Goal: Use online tool/utility: Utilize a website feature to perform a specific function

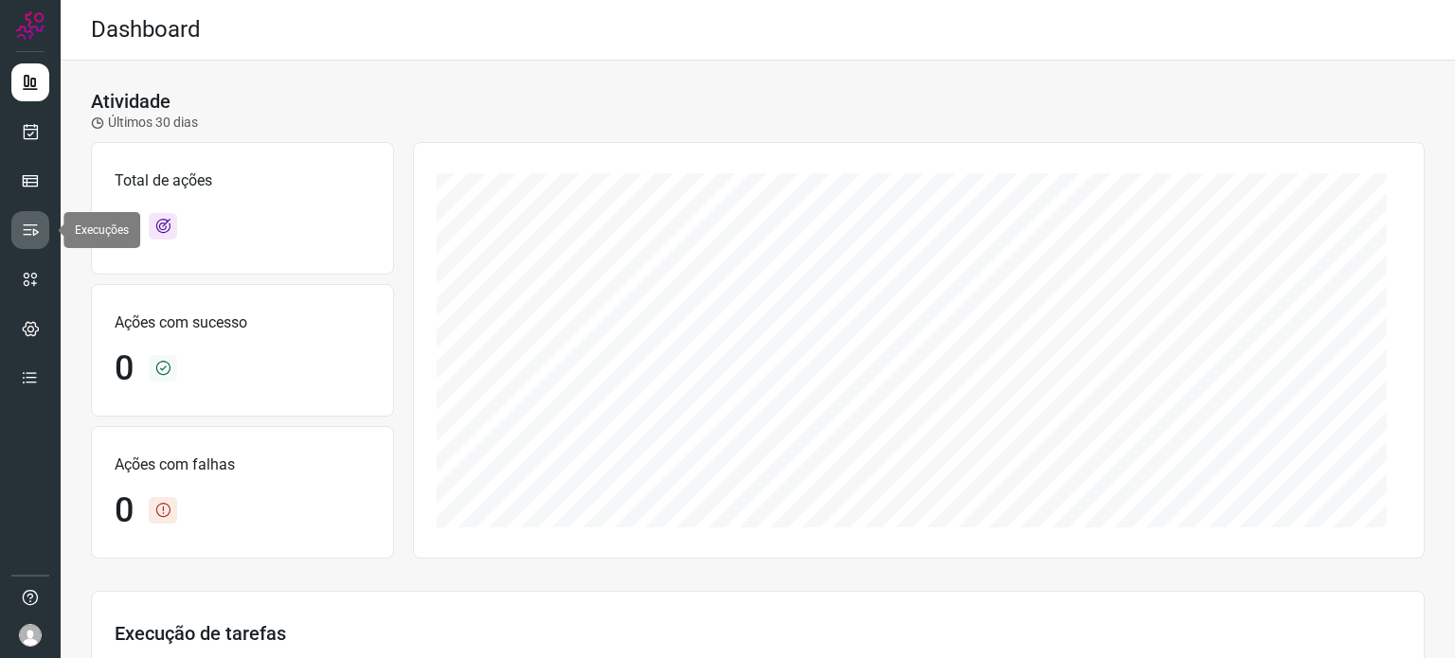
click at [30, 230] on icon at bounding box center [30, 230] width 19 height 19
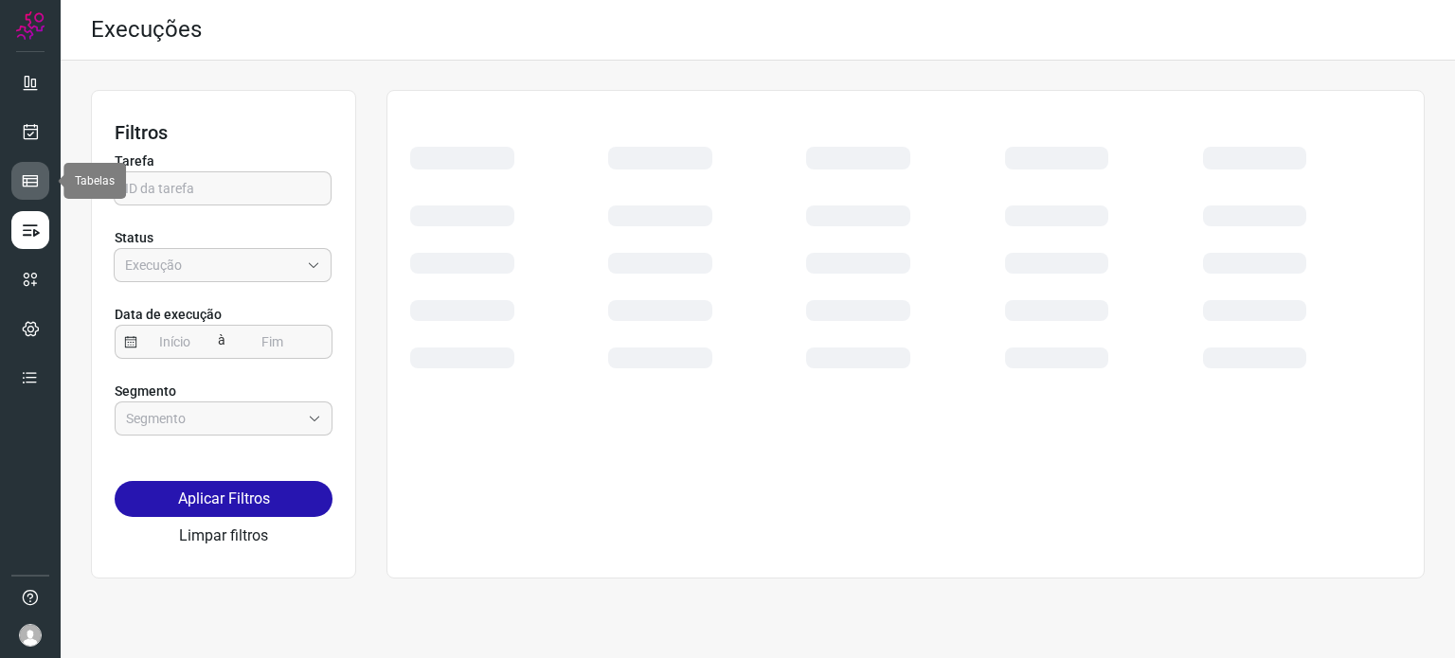
click at [34, 181] on icon at bounding box center [30, 180] width 19 height 19
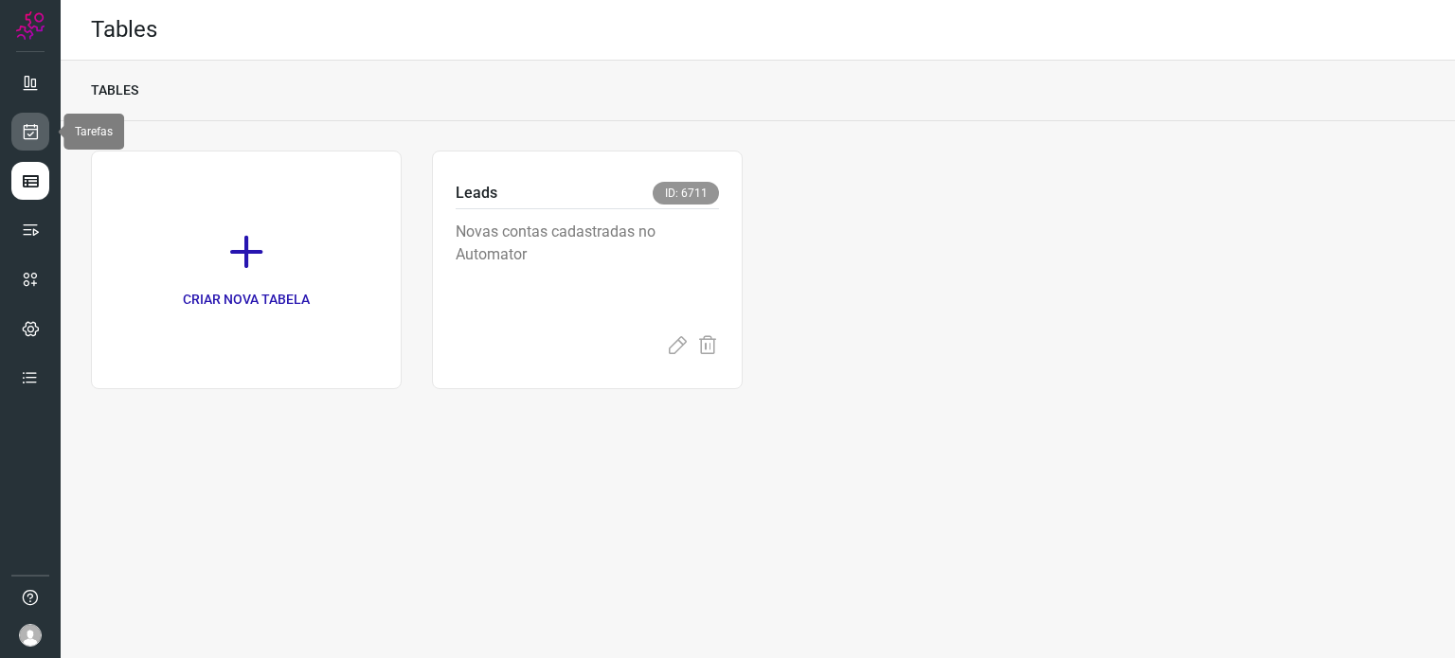
click at [30, 122] on icon at bounding box center [31, 131] width 20 height 19
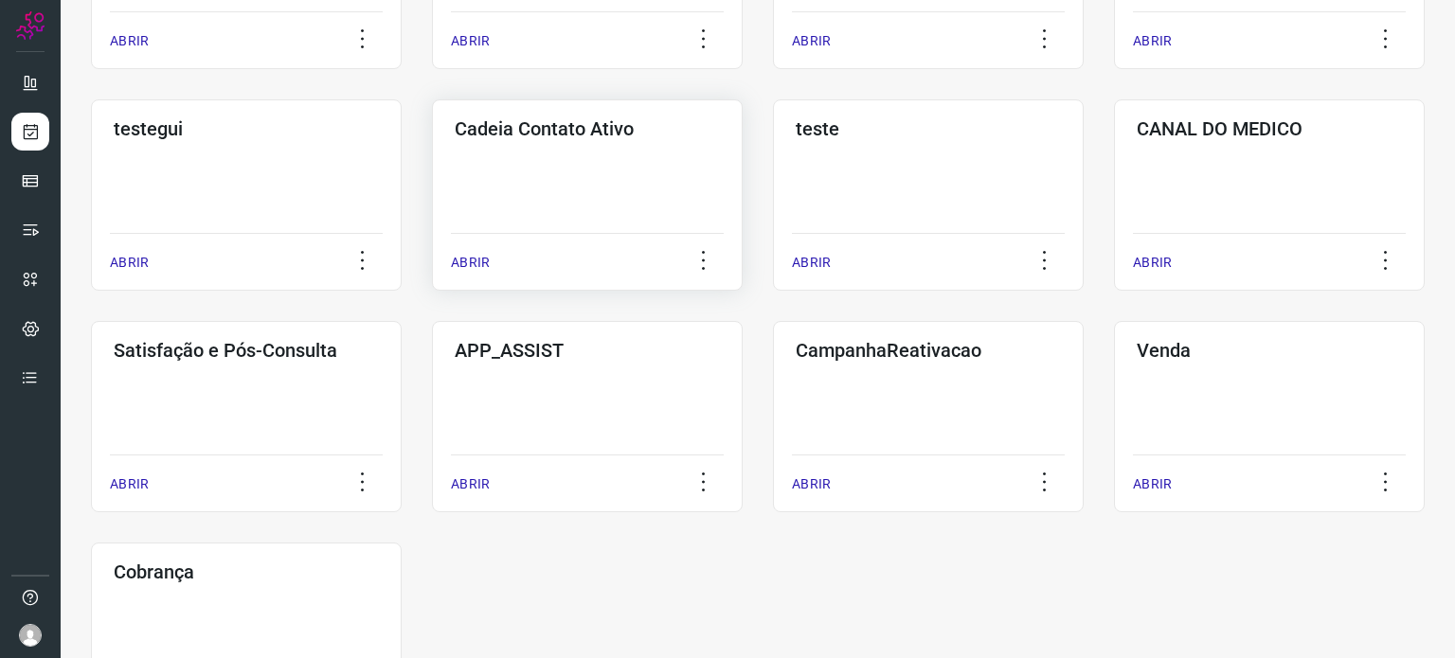
scroll to position [379, 0]
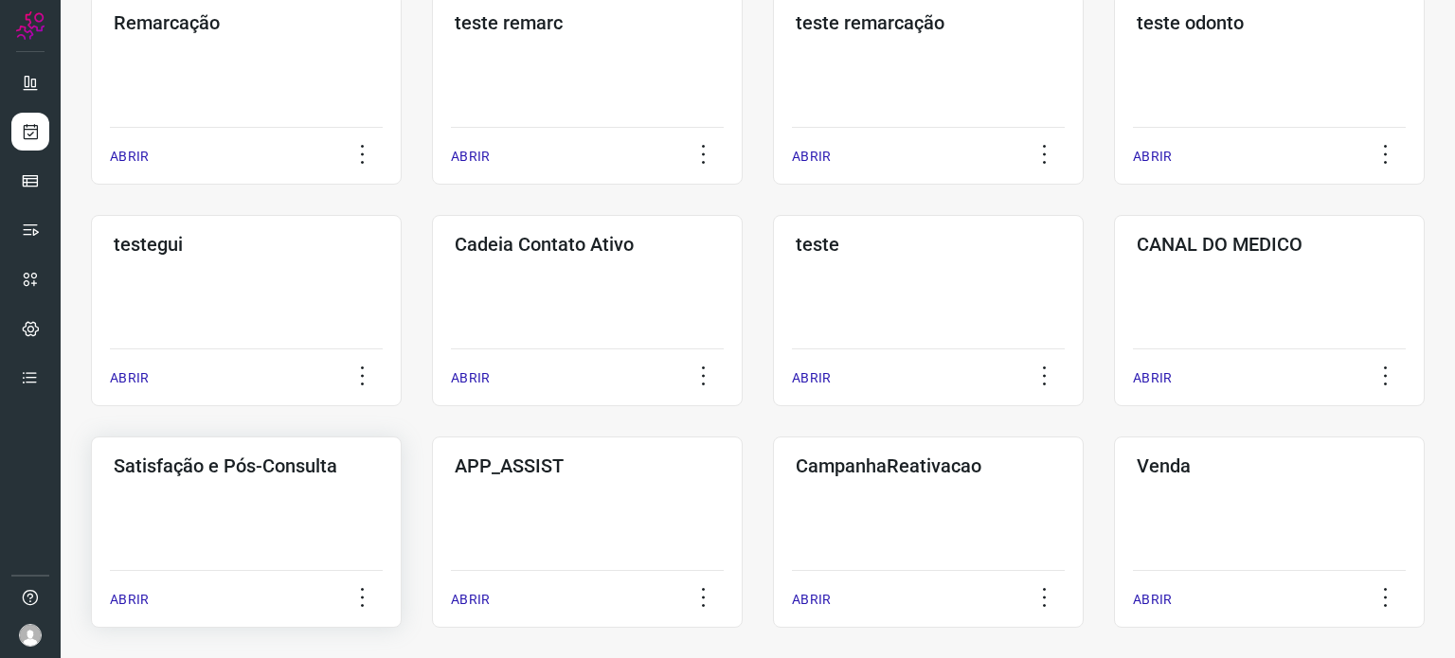
click at [432, 529] on div "Satisfação e Pós-Consulta ABRIR" at bounding box center [587, 532] width 311 height 191
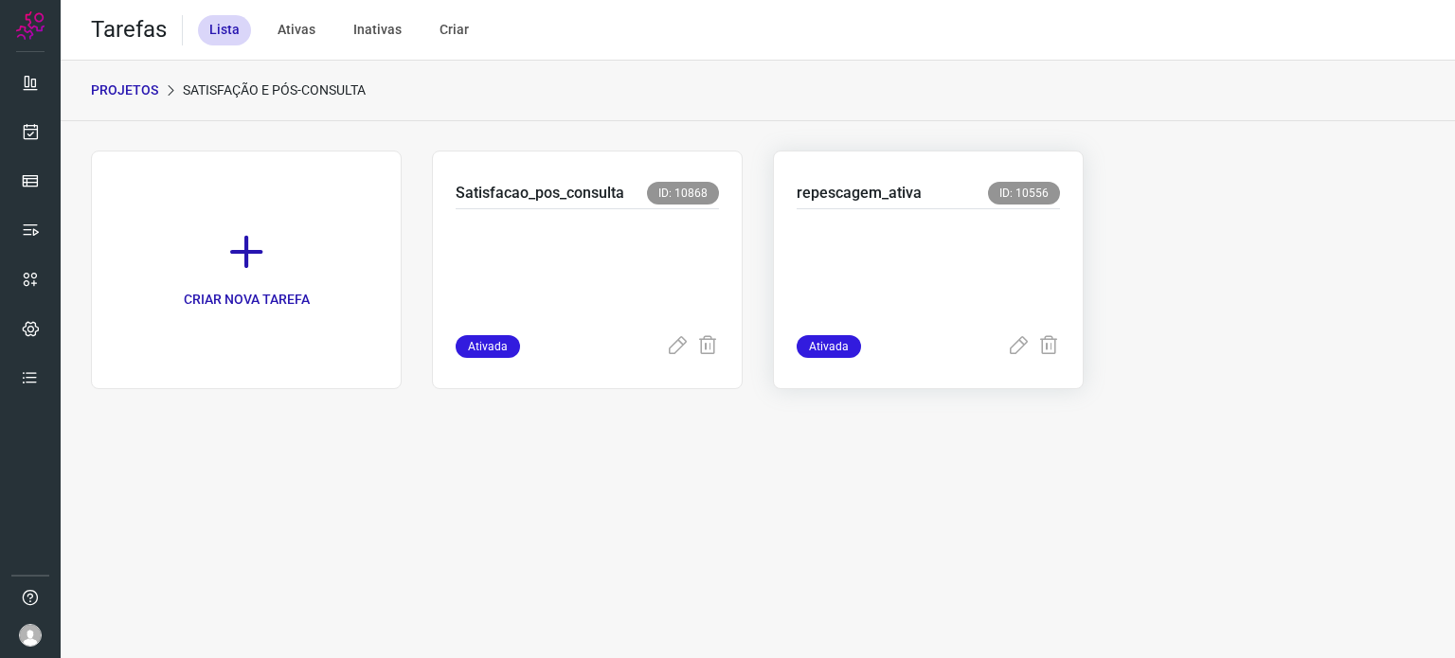
click at [859, 223] on p at bounding box center [928, 268] width 263 height 95
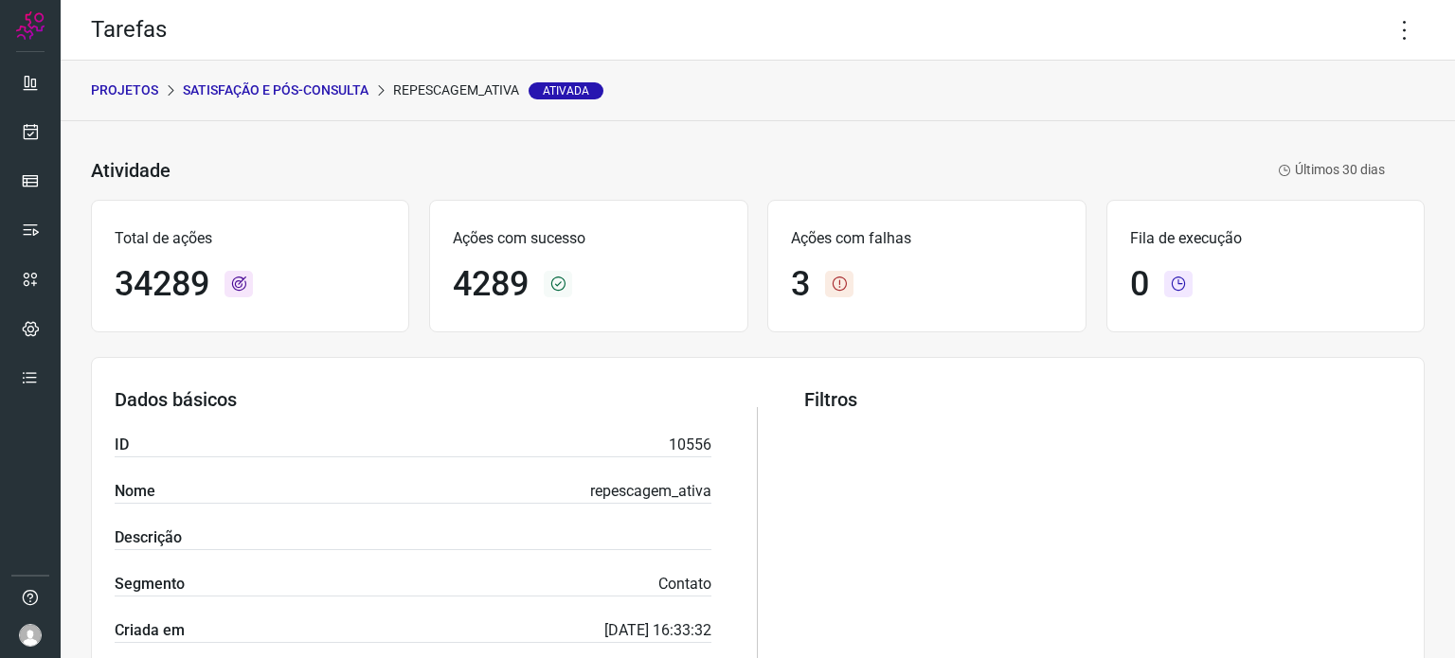
click at [878, 185] on div "Atividade repescagem_ativa Ativada Últimos 30 [PERSON_NAME]" at bounding box center [758, 171] width 1334 height 40
click at [1387, 32] on icon at bounding box center [1405, 30] width 40 height 40
click at [1331, 115] on li "Executar" at bounding box center [1323, 124] width 172 height 30
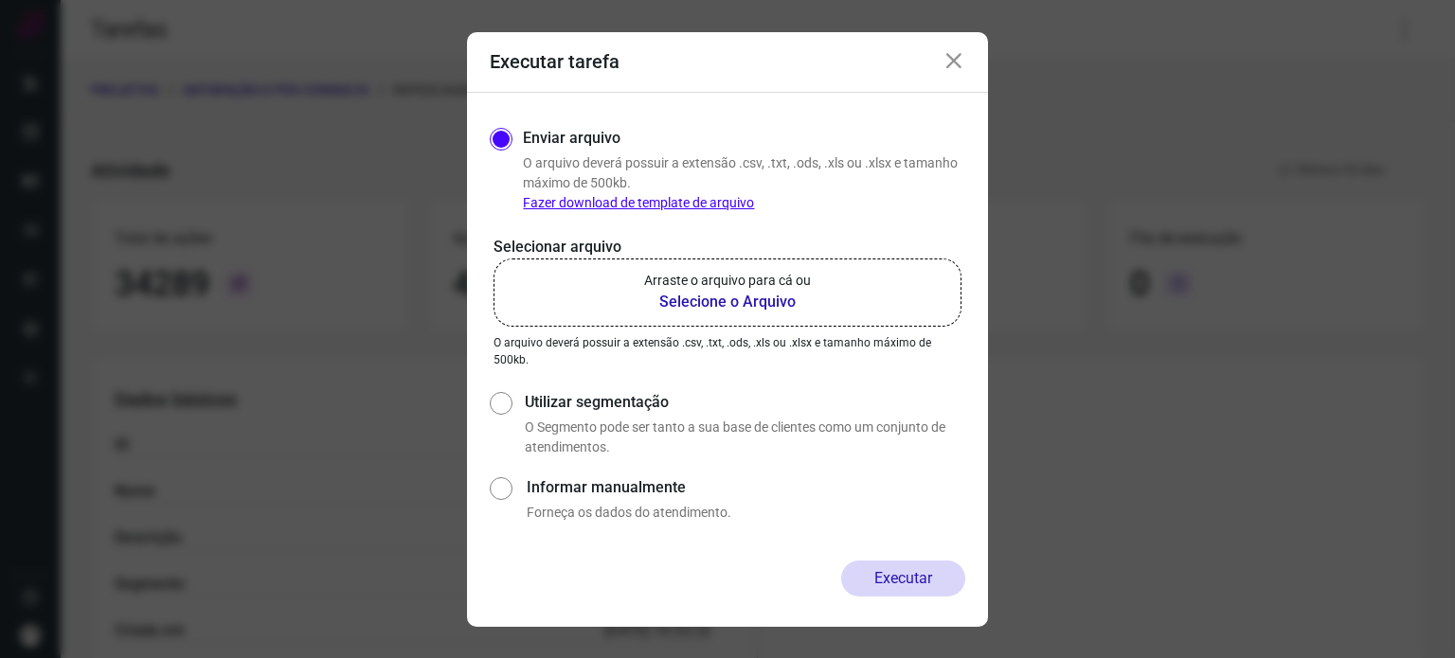
click at [772, 314] on label "Arraste o arquivo para cá ou Selecione o Arquivo" at bounding box center [728, 293] width 468 height 68
click at [0, 0] on input "Arraste o arquivo para cá ou Selecione o Arquivo" at bounding box center [0, 0] width 0 height 0
click at [958, 63] on icon at bounding box center [954, 61] width 23 height 23
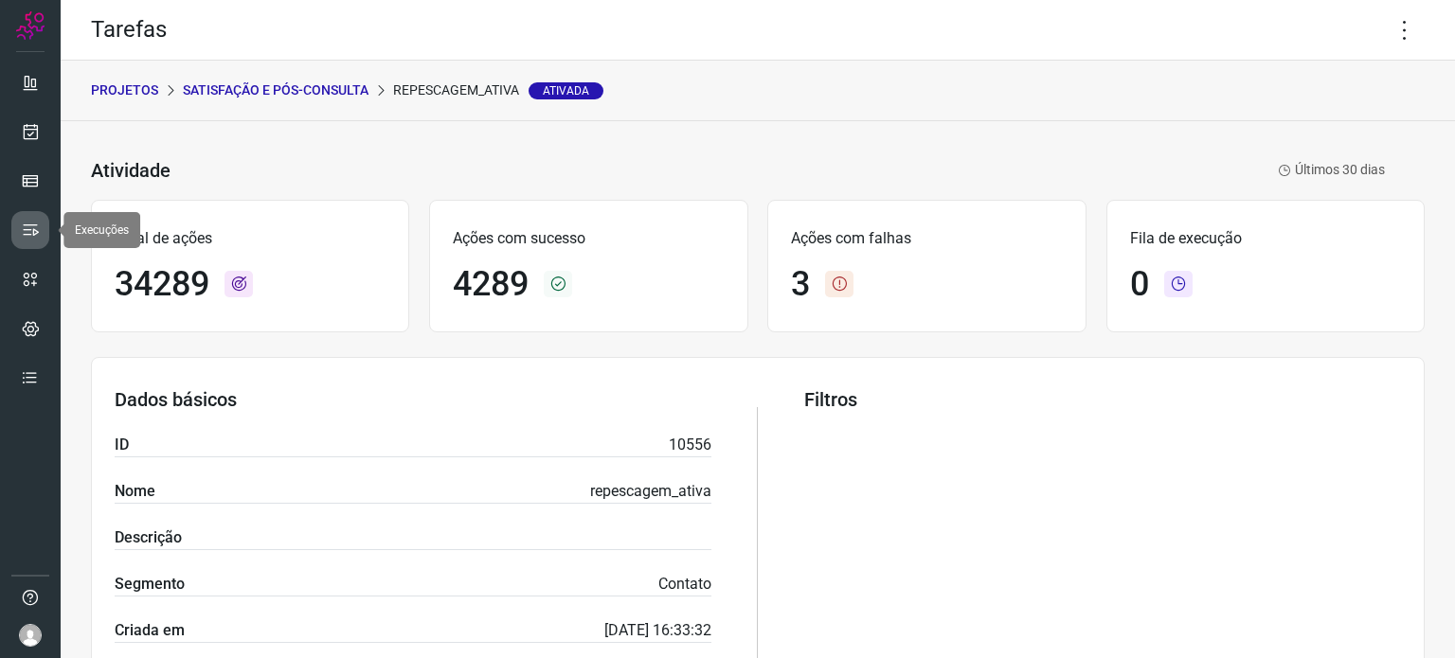
click at [36, 218] on link at bounding box center [30, 230] width 38 height 38
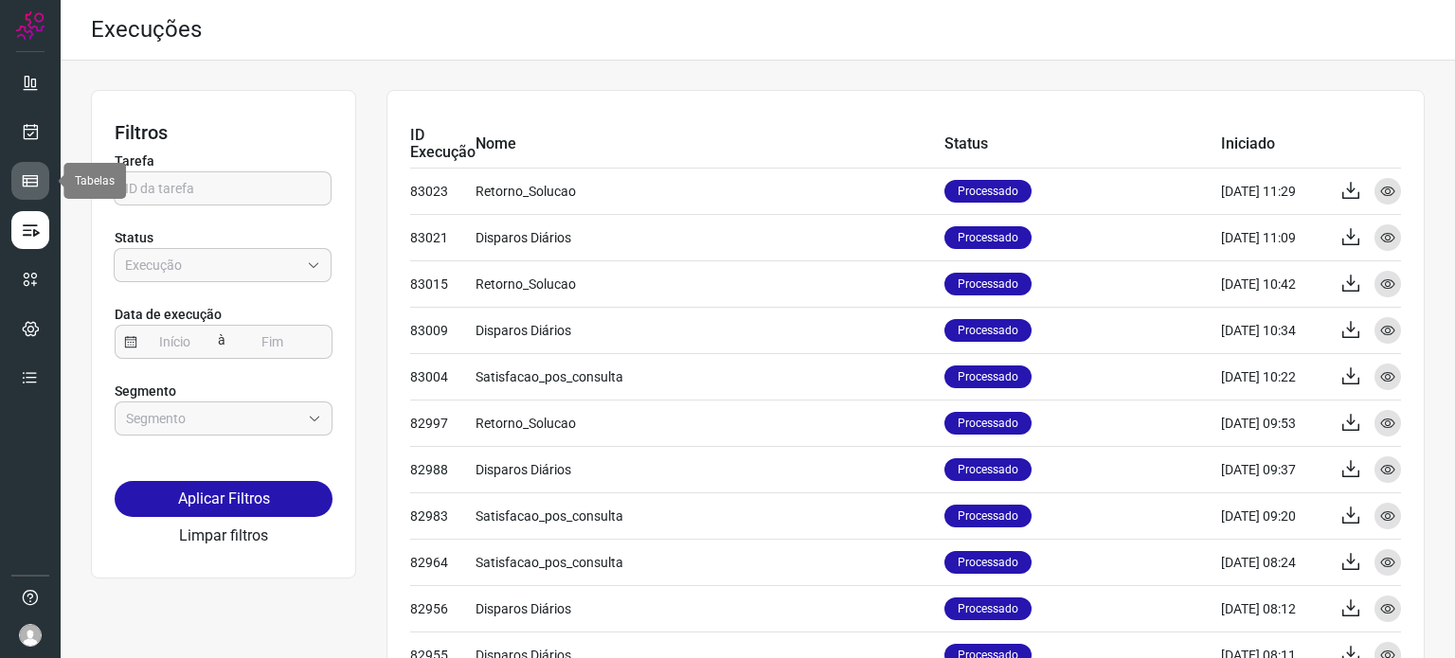
click at [30, 176] on icon at bounding box center [30, 180] width 19 height 19
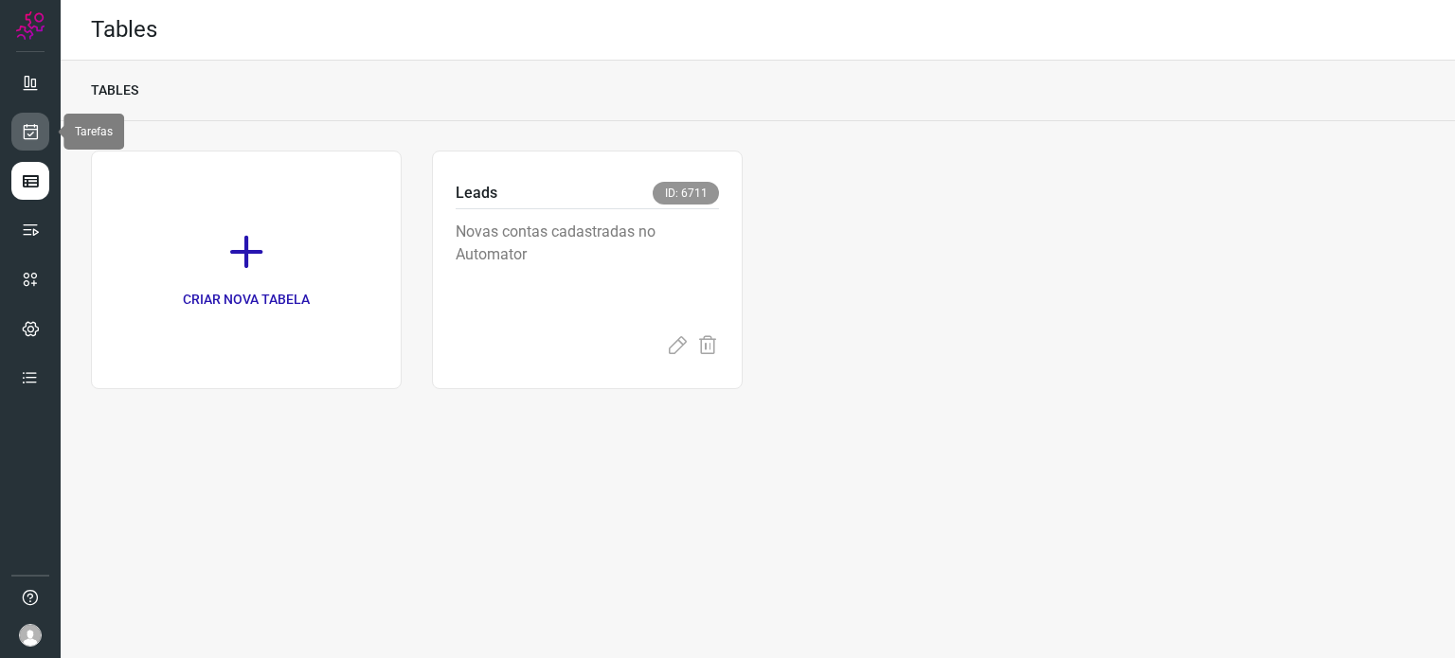
click at [29, 117] on link at bounding box center [30, 132] width 38 height 38
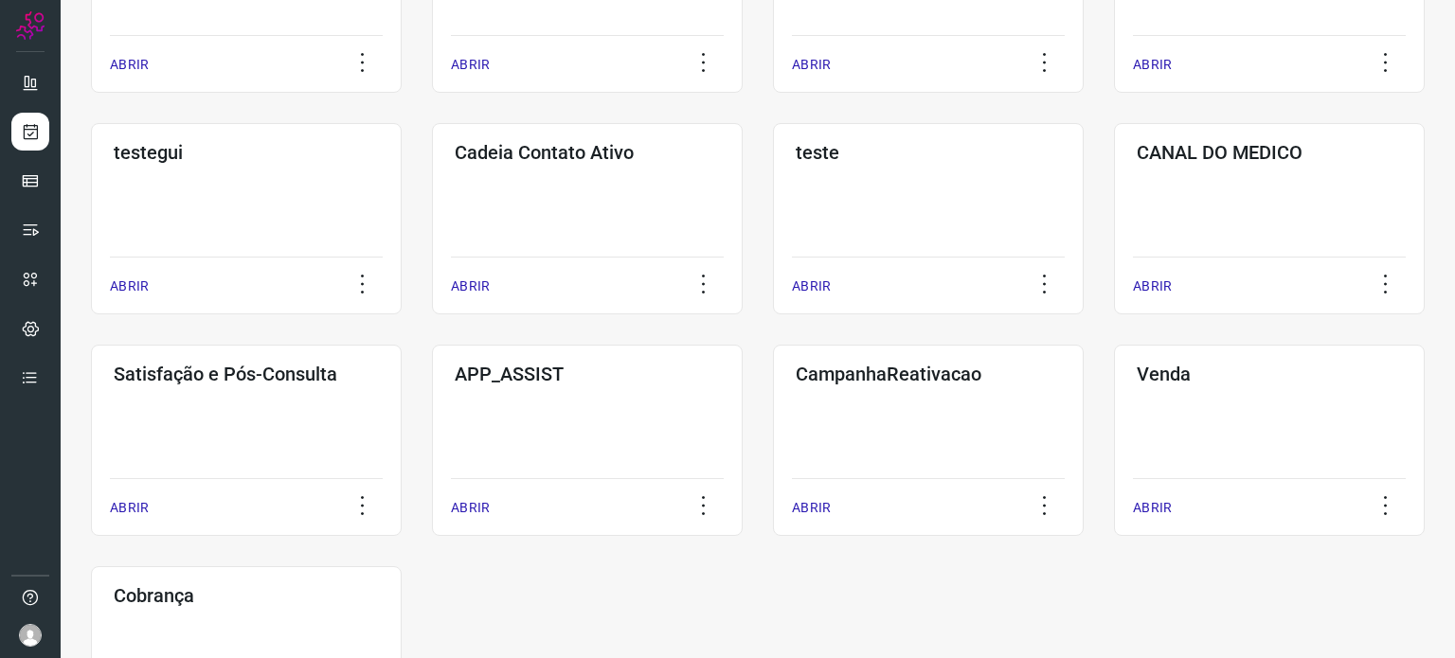
scroll to position [474, 0]
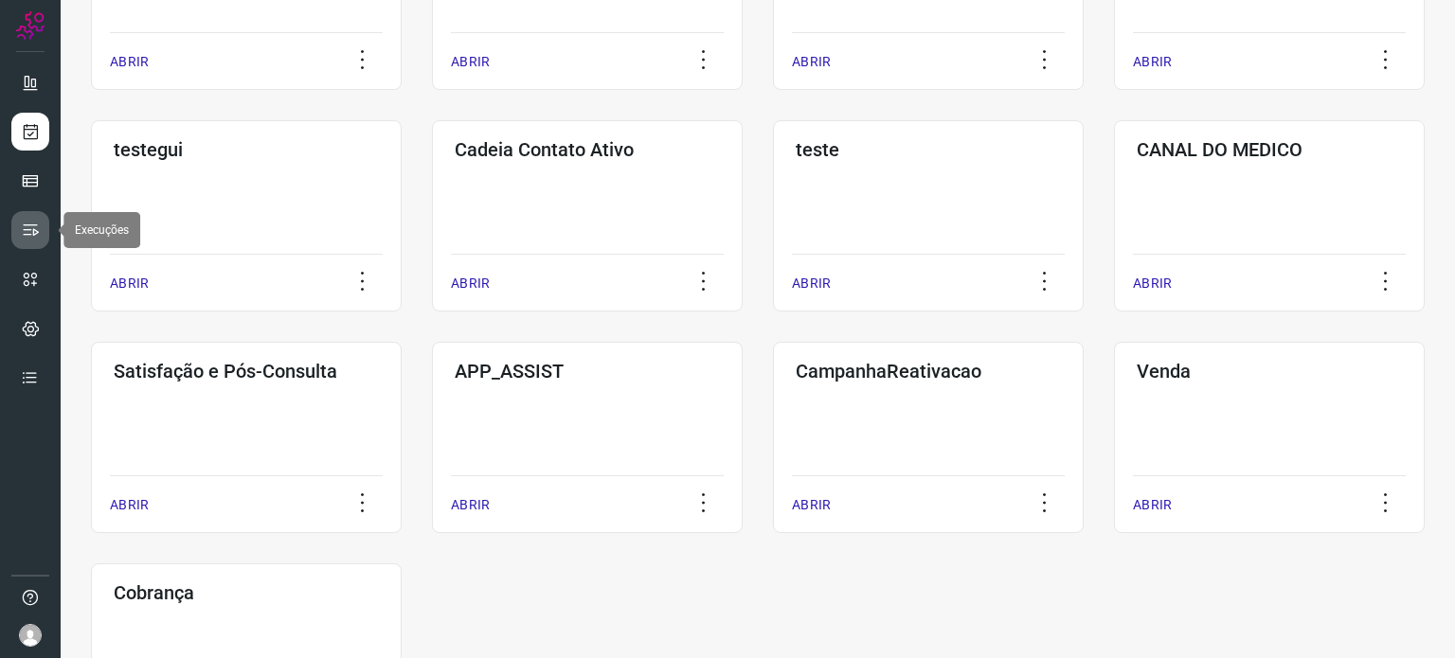
click at [35, 236] on icon at bounding box center [30, 230] width 19 height 19
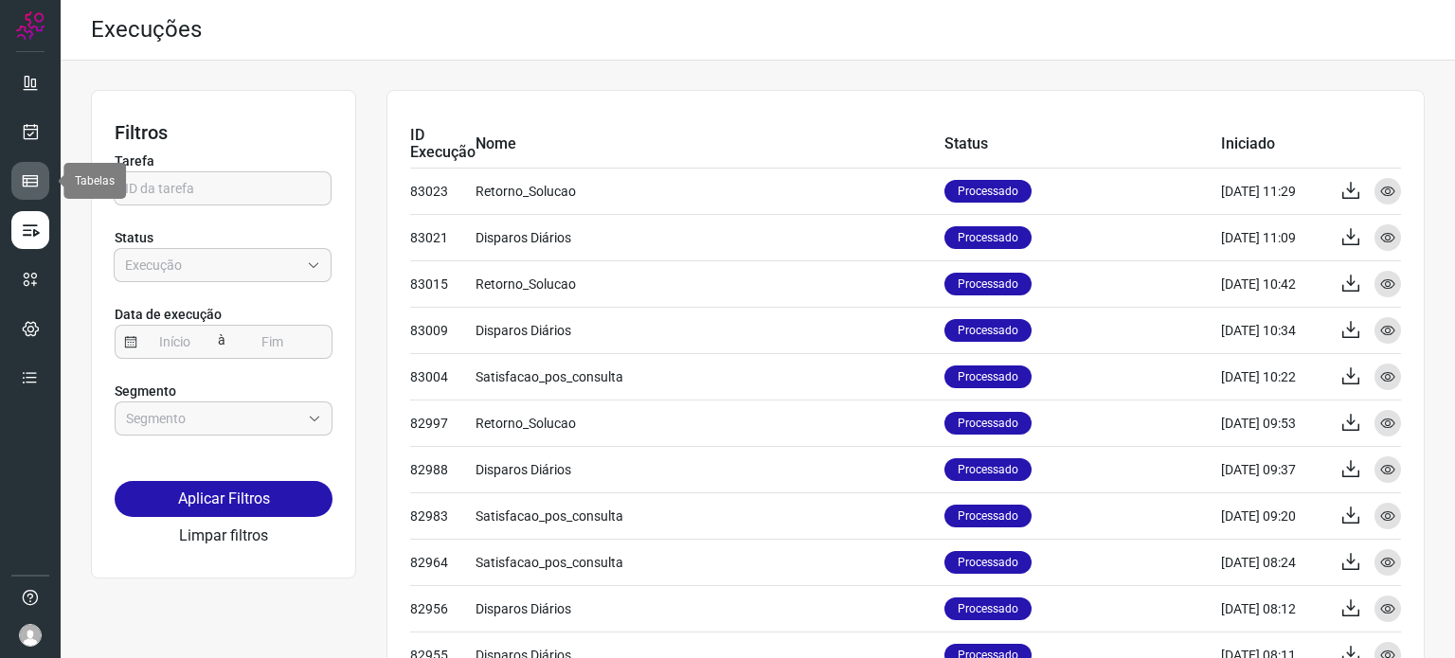
click at [30, 183] on icon at bounding box center [30, 180] width 19 height 19
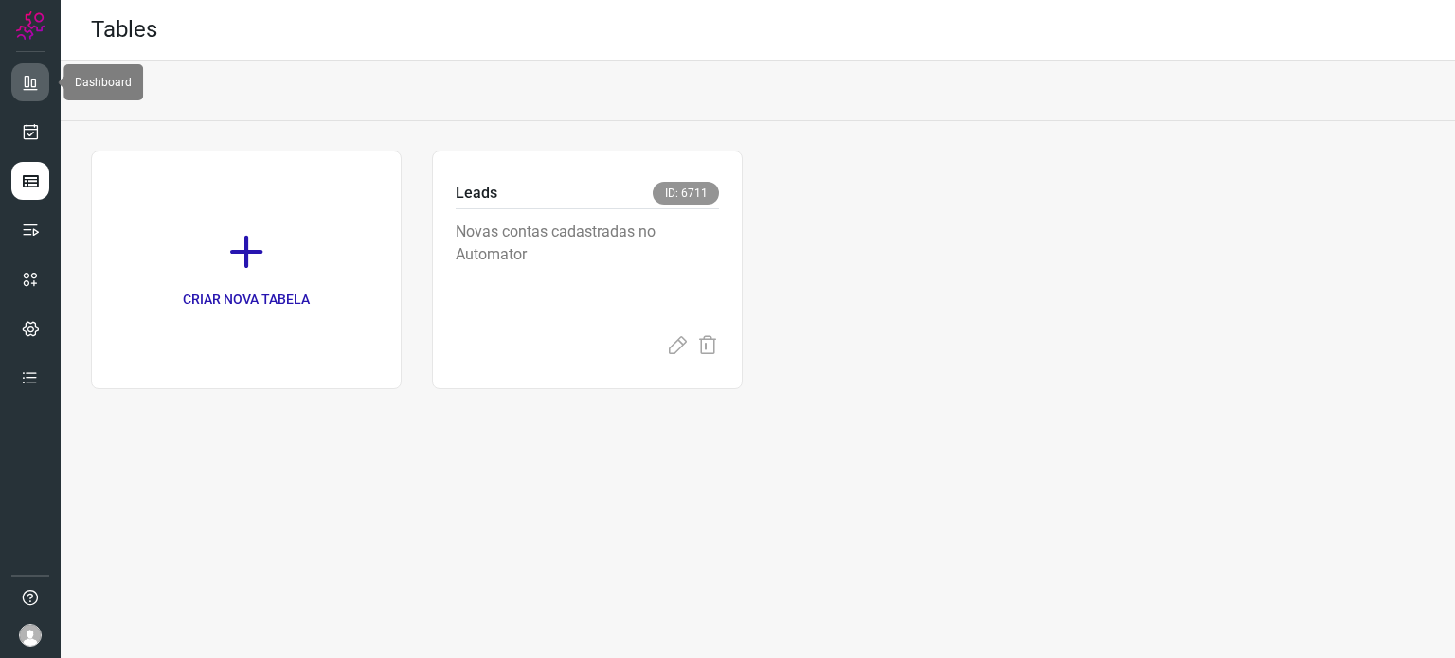
click at [38, 83] on icon at bounding box center [30, 82] width 19 height 19
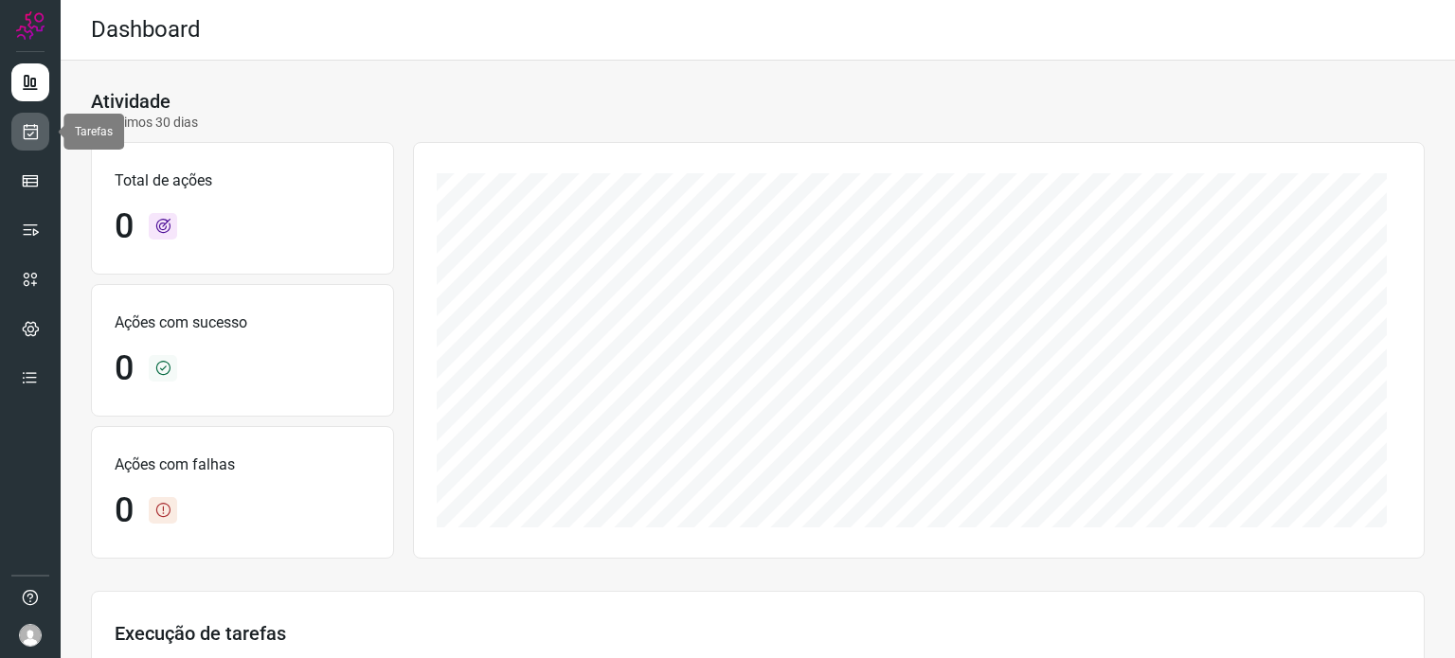
click at [38, 125] on icon at bounding box center [31, 131] width 20 height 19
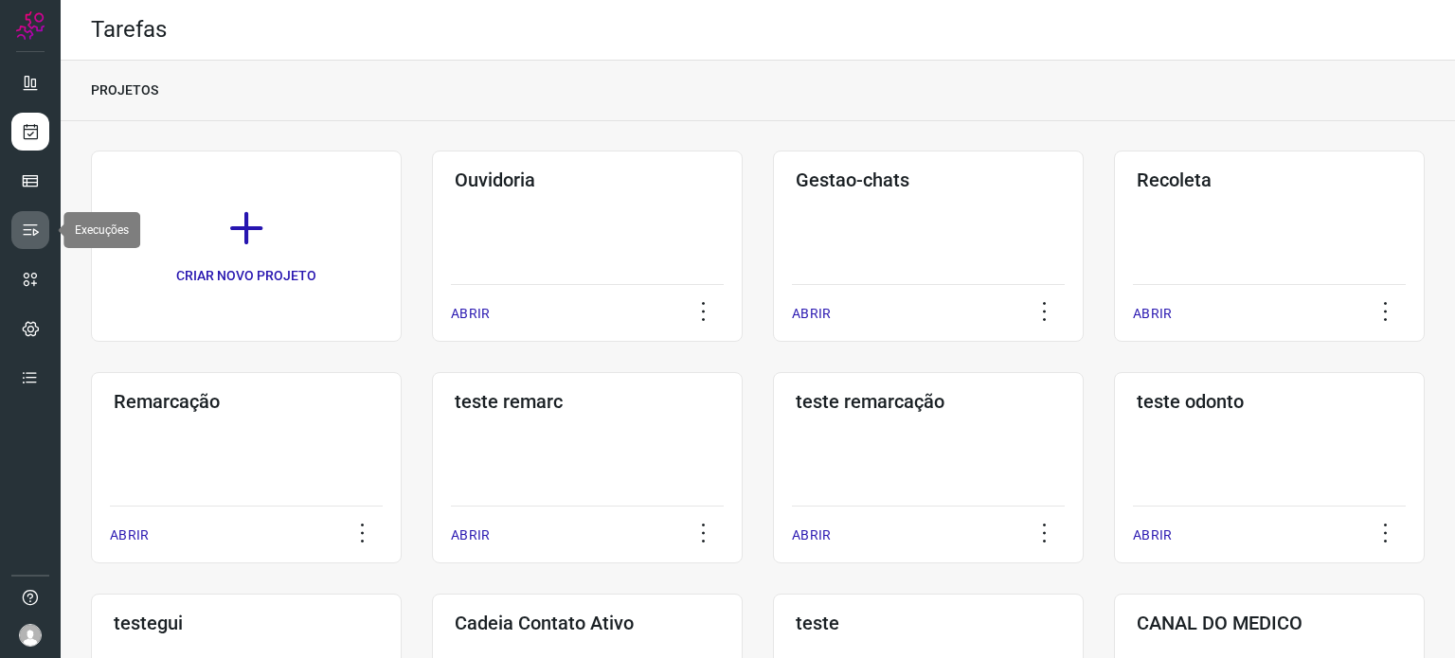
click at [42, 233] on link at bounding box center [30, 230] width 38 height 38
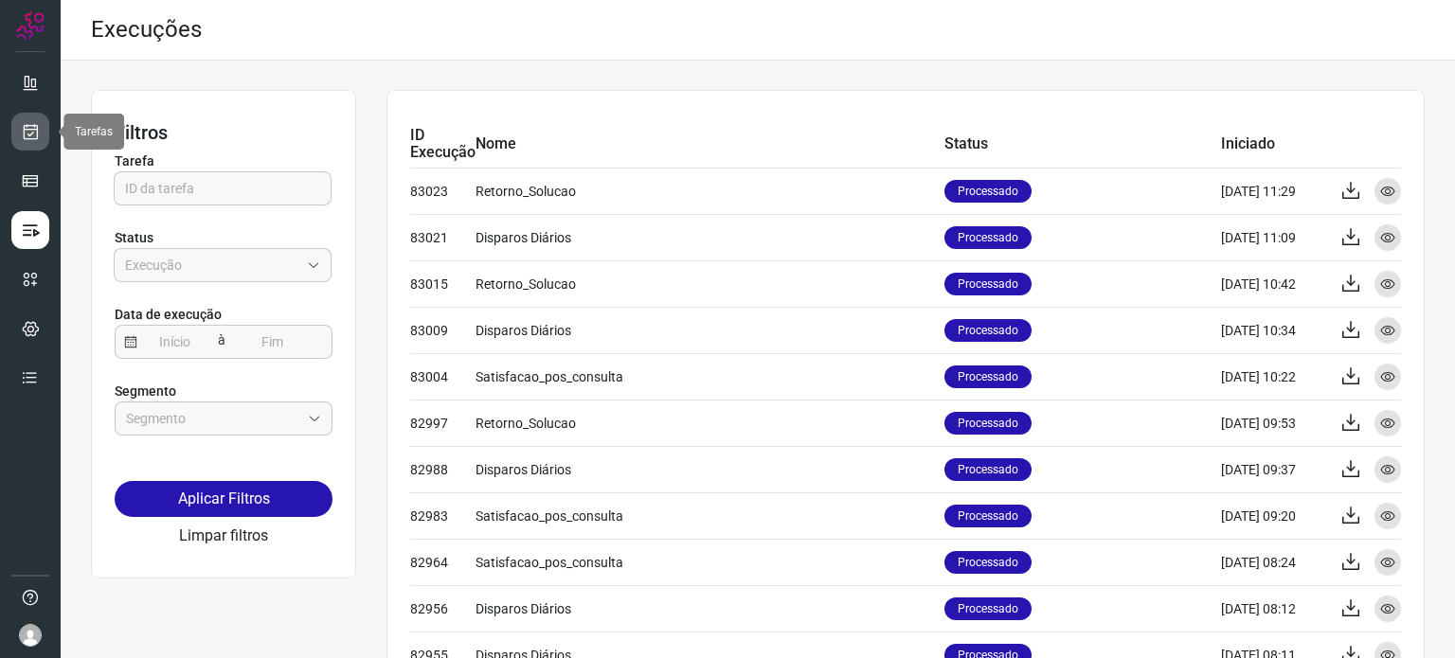
click at [39, 134] on icon at bounding box center [31, 131] width 20 height 19
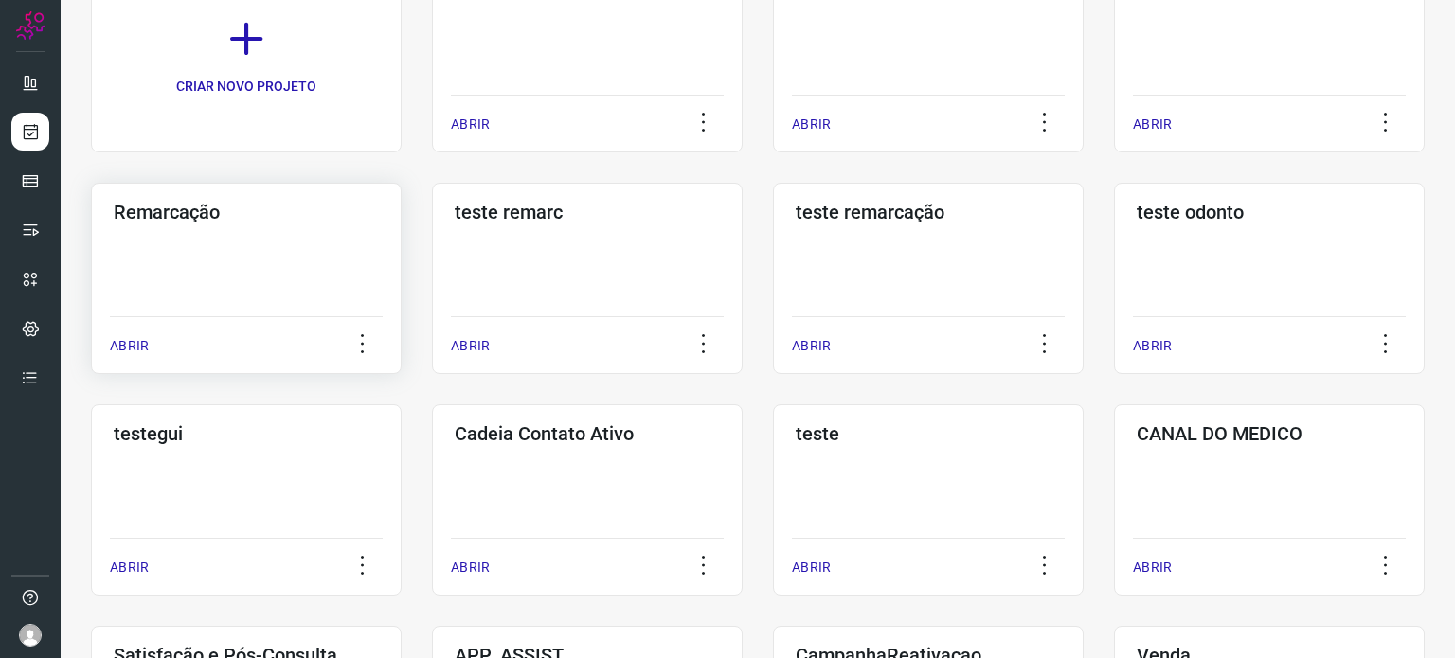
click at [432, 287] on div "Remarcação ABRIR" at bounding box center [587, 278] width 311 height 191
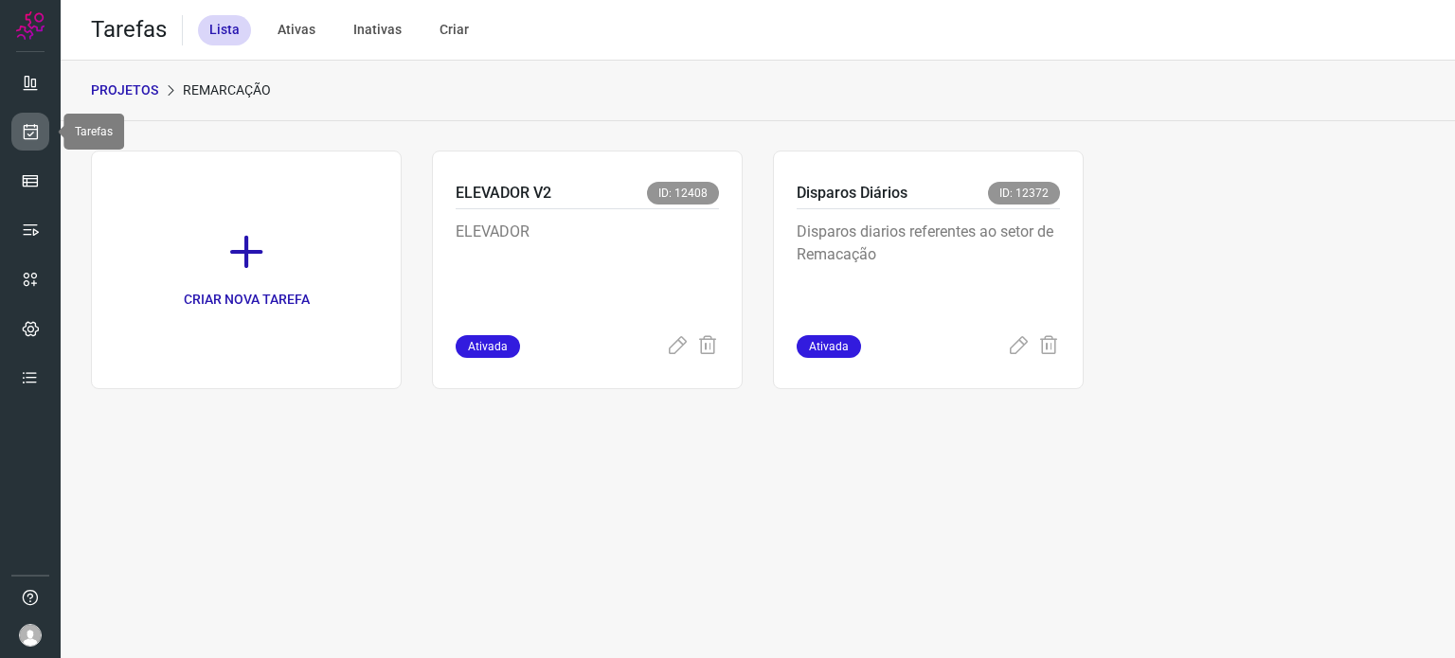
click at [29, 132] on icon at bounding box center [31, 131] width 20 height 19
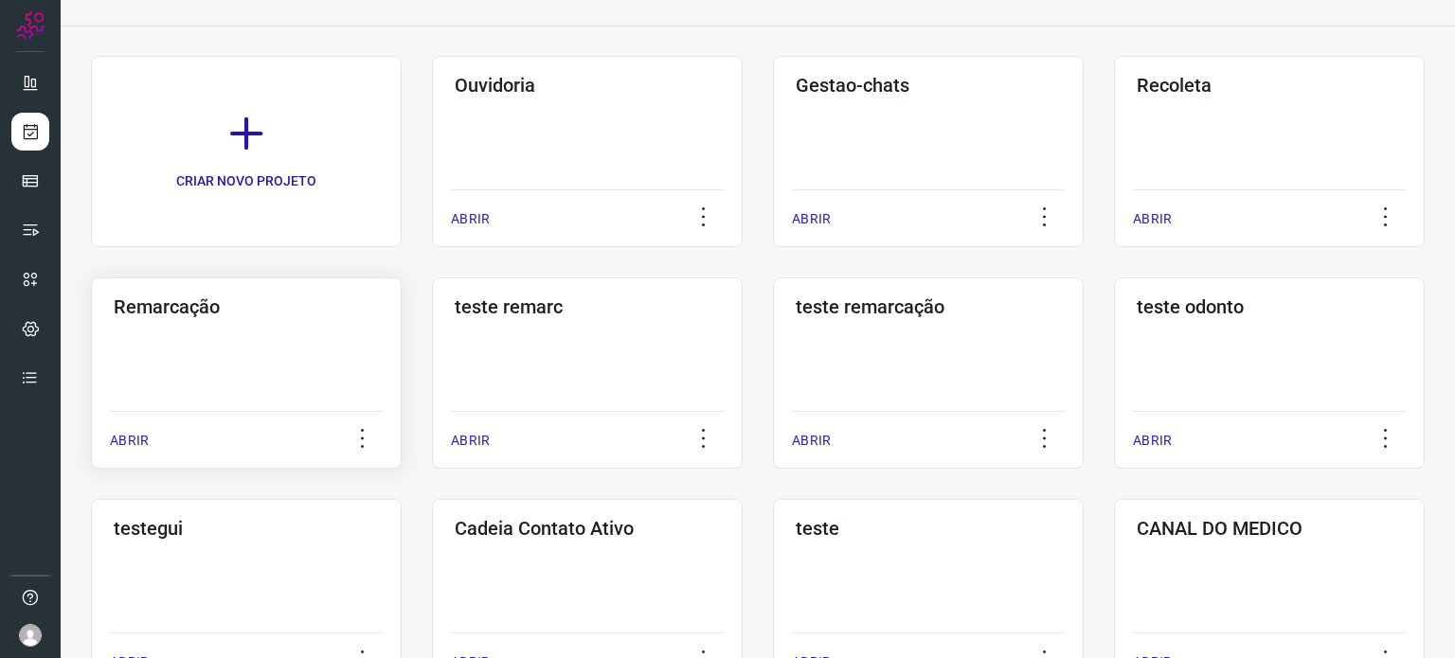
click at [432, 325] on div "Remarcação ABRIR" at bounding box center [587, 373] width 311 height 191
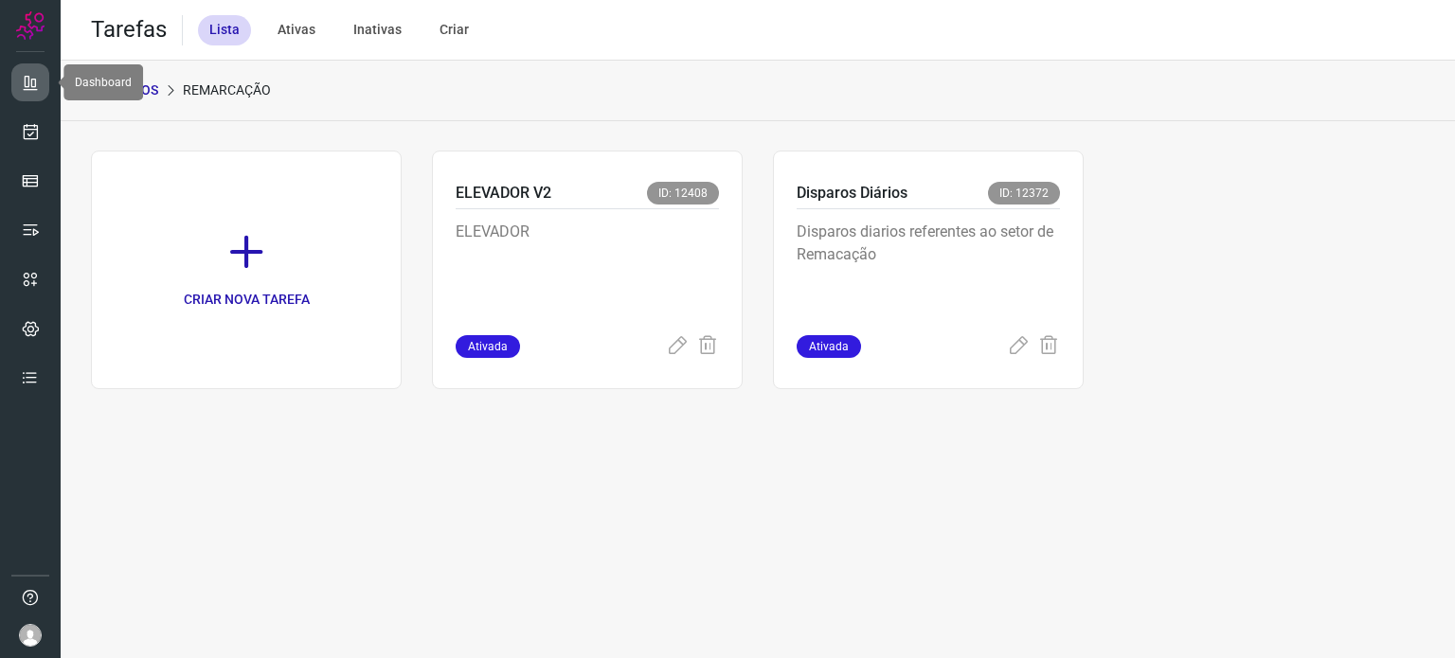
click at [27, 97] on link at bounding box center [30, 82] width 38 height 38
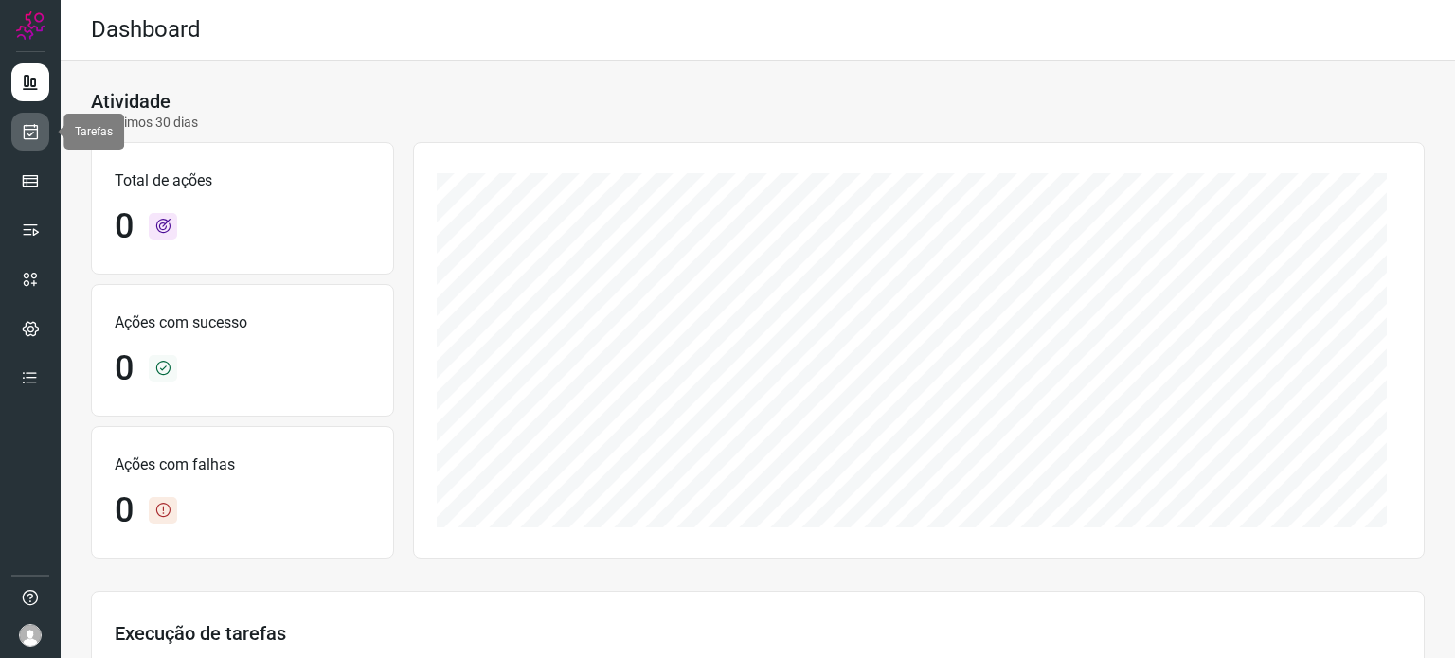
click at [32, 137] on icon at bounding box center [31, 131] width 20 height 19
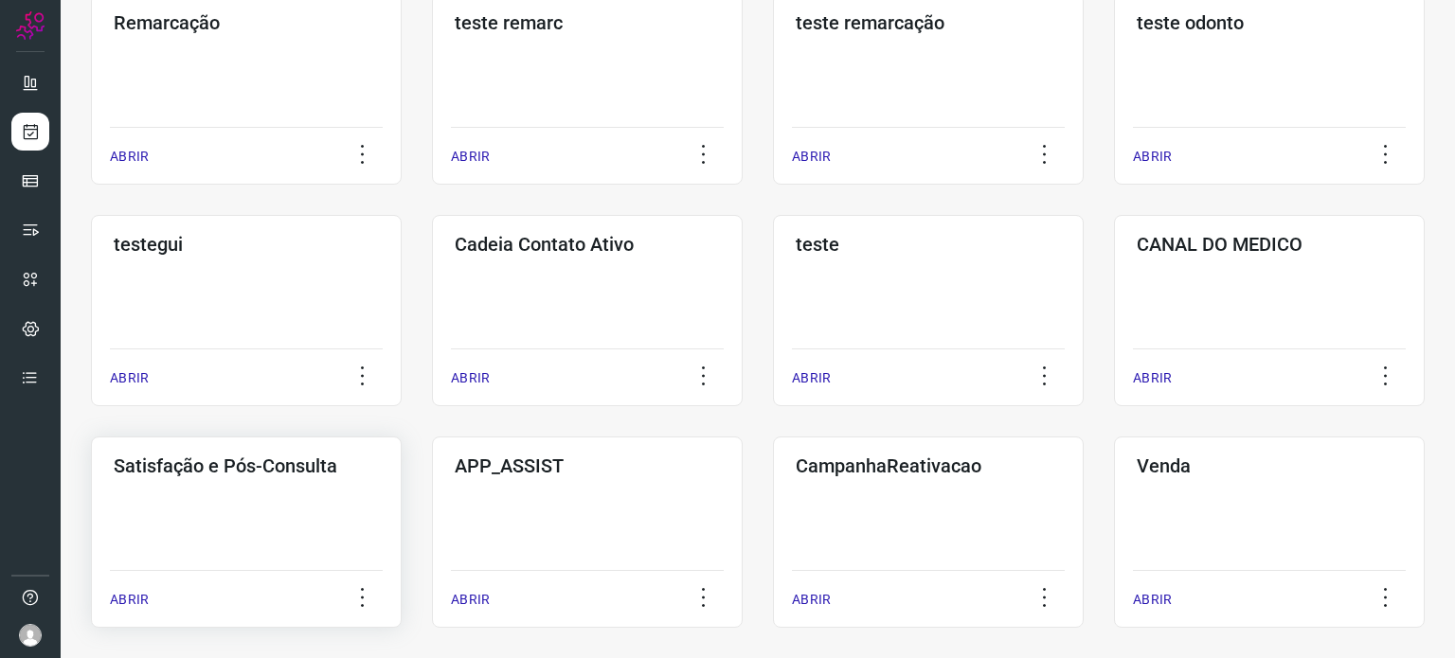
click at [432, 530] on div "Satisfação e Pós-Consulta ABRIR" at bounding box center [587, 532] width 311 height 191
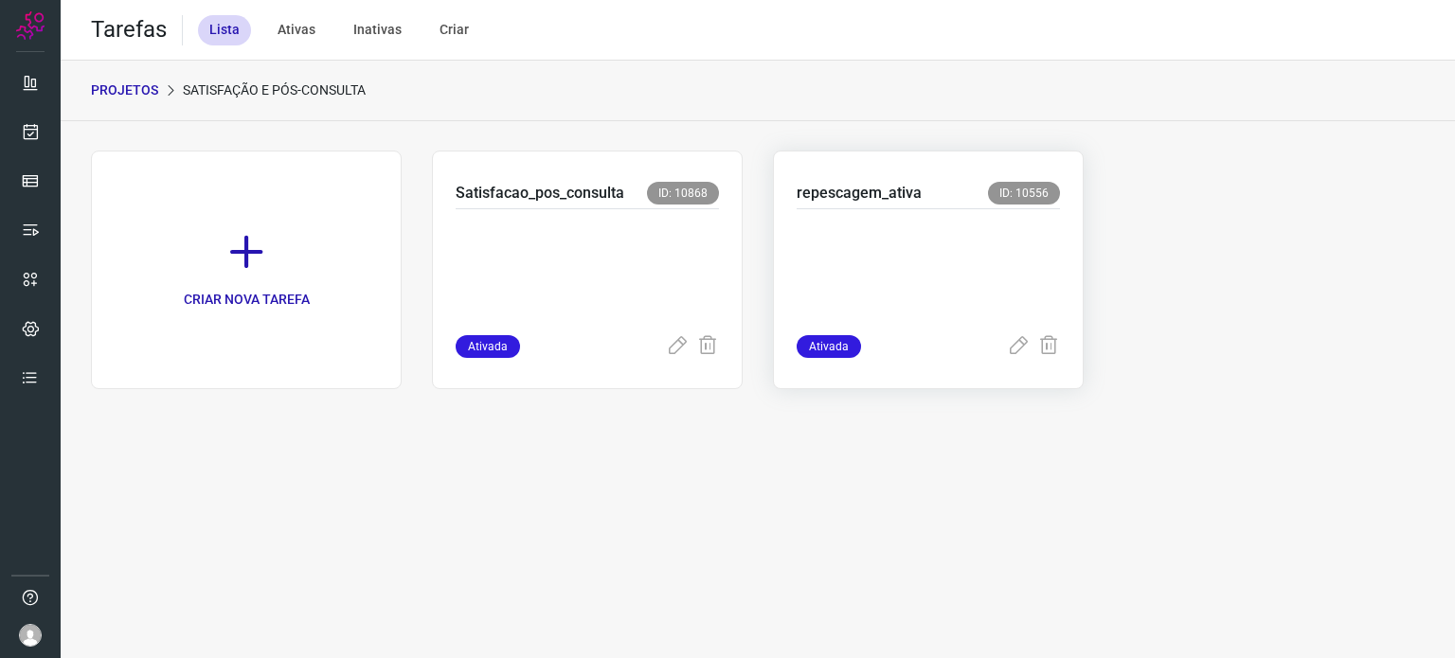
click at [935, 269] on p at bounding box center [928, 268] width 263 height 95
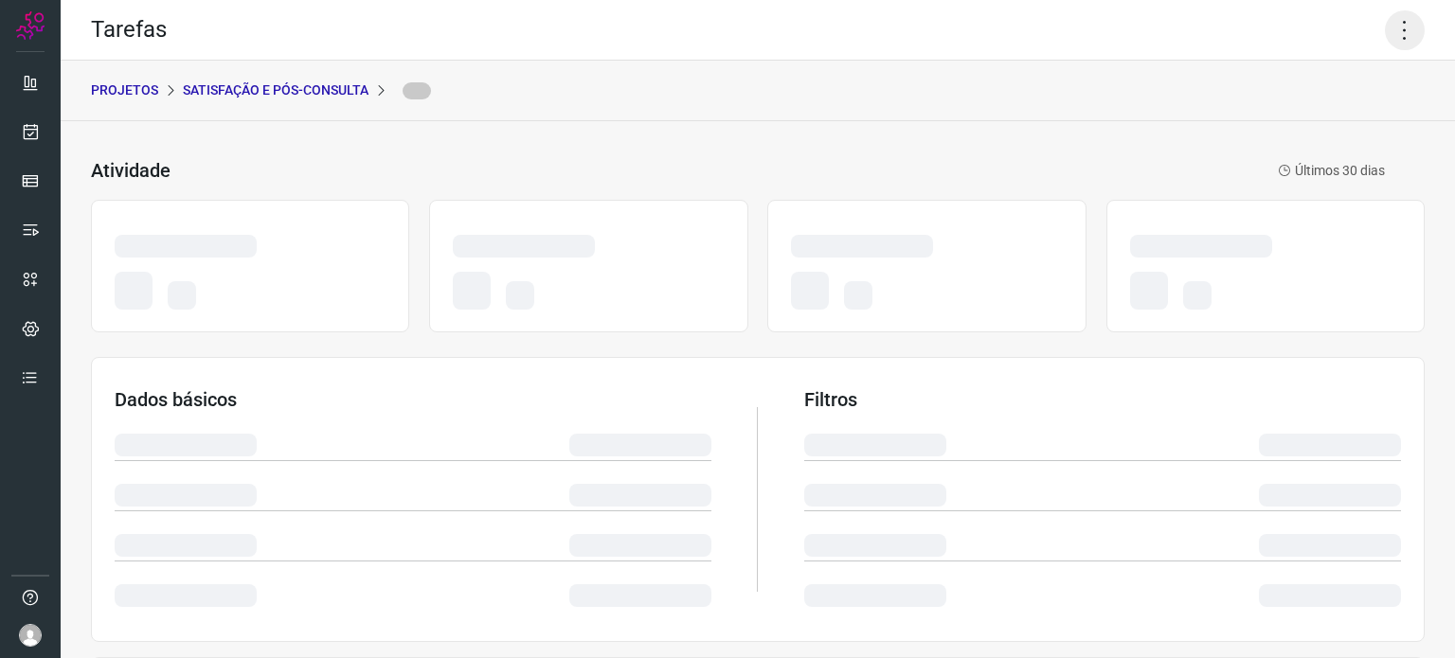
click at [1390, 33] on icon at bounding box center [1405, 30] width 40 height 40
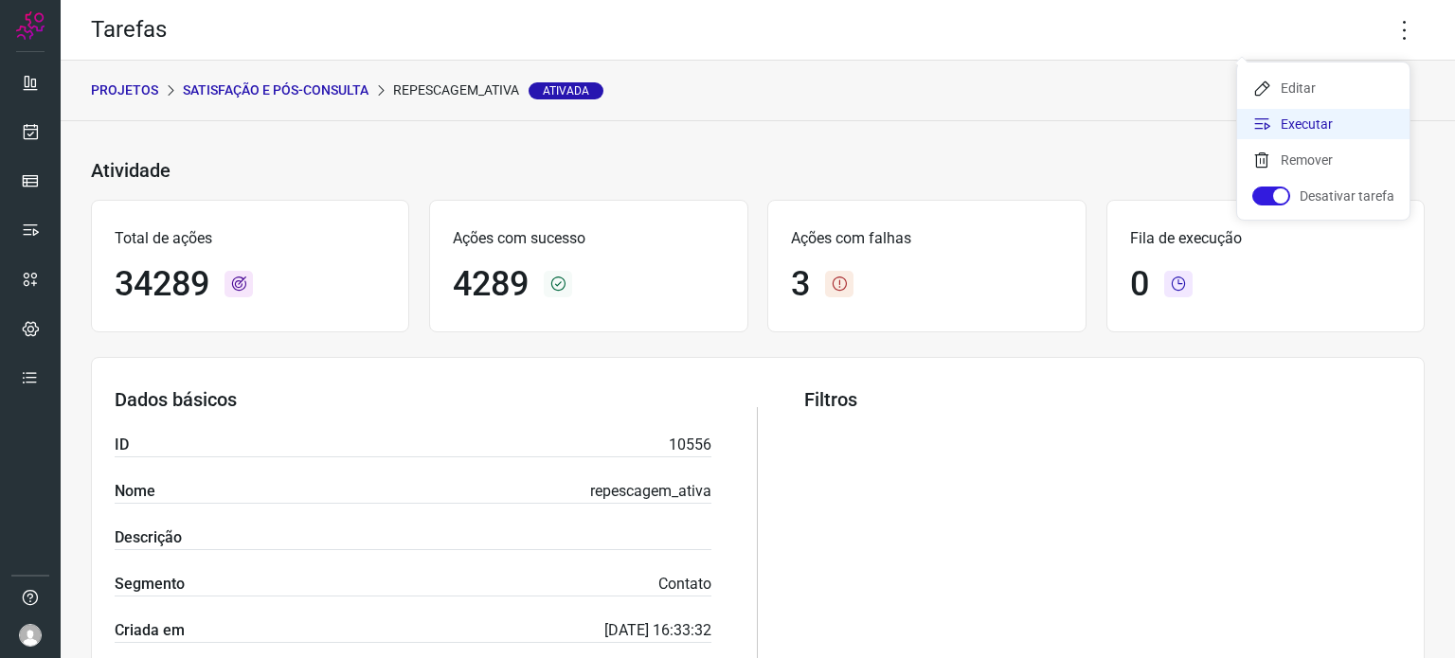
click at [1271, 124] on icon at bounding box center [1262, 124] width 19 height 19
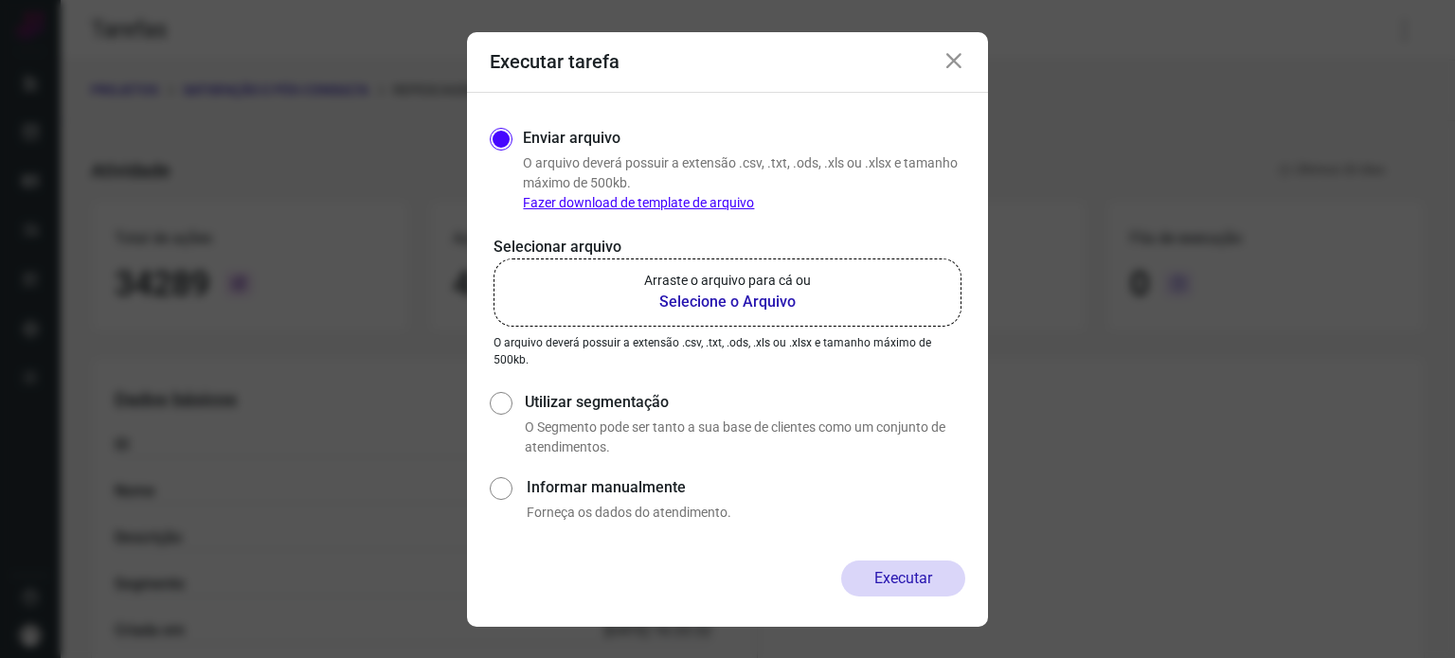
click at [684, 263] on label "Arraste o arquivo para cá ou Selecione o Arquivo" at bounding box center [728, 293] width 468 height 68
click at [0, 0] on input "Arraste o arquivo para cá ou Selecione o Arquivo" at bounding box center [0, 0] width 0 height 0
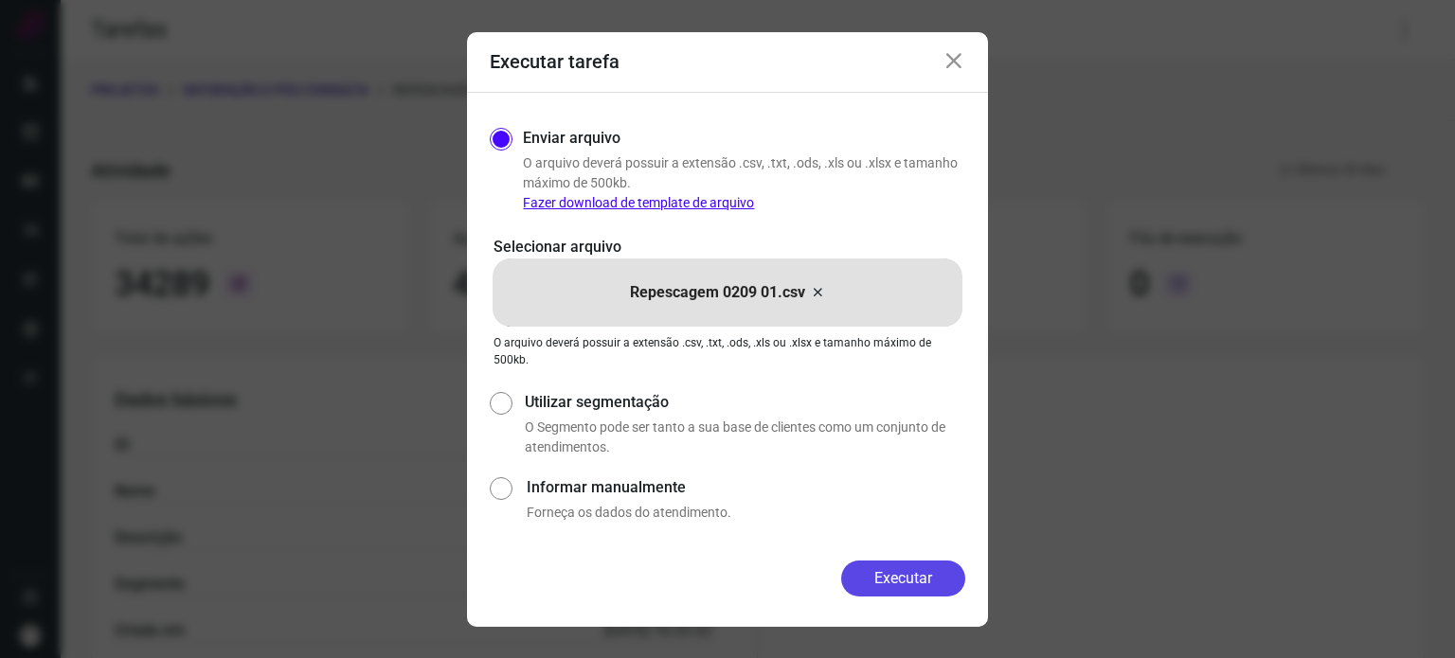
click at [897, 573] on button "Executar" at bounding box center [903, 579] width 124 height 36
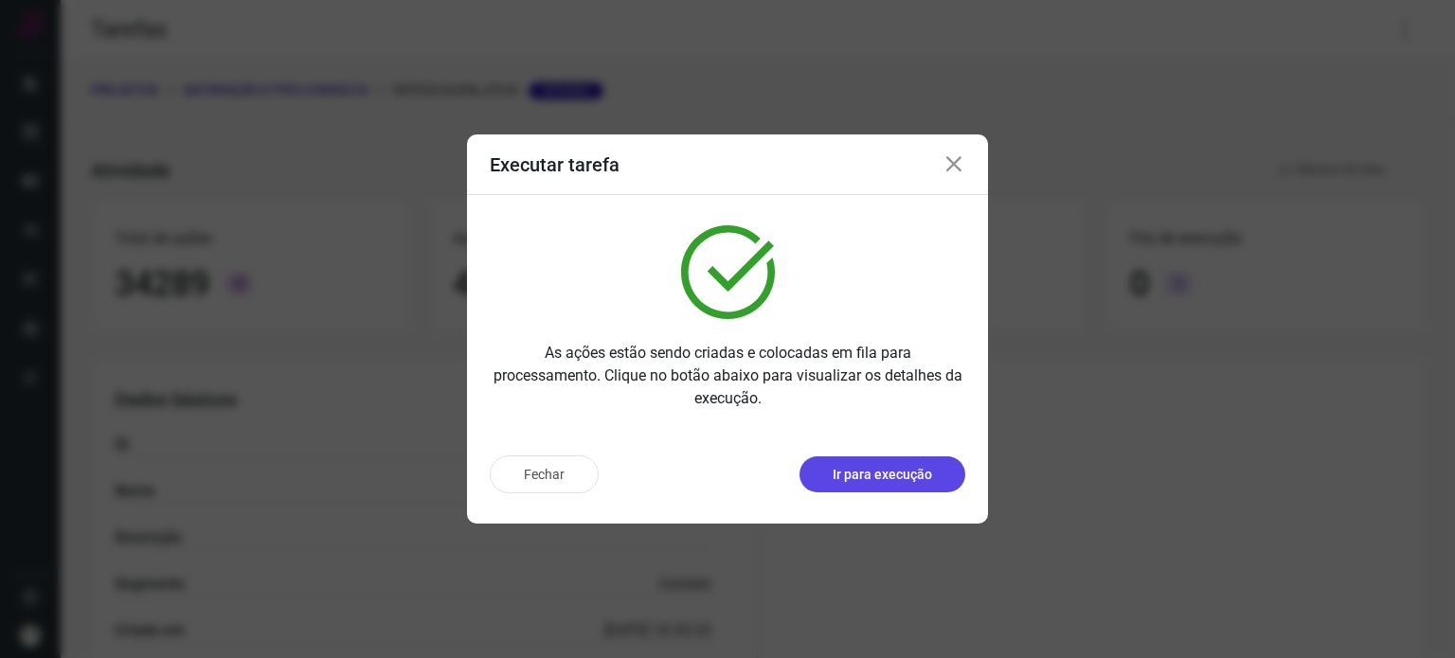
click at [908, 484] on button "Ir para execução" at bounding box center [883, 475] width 166 height 36
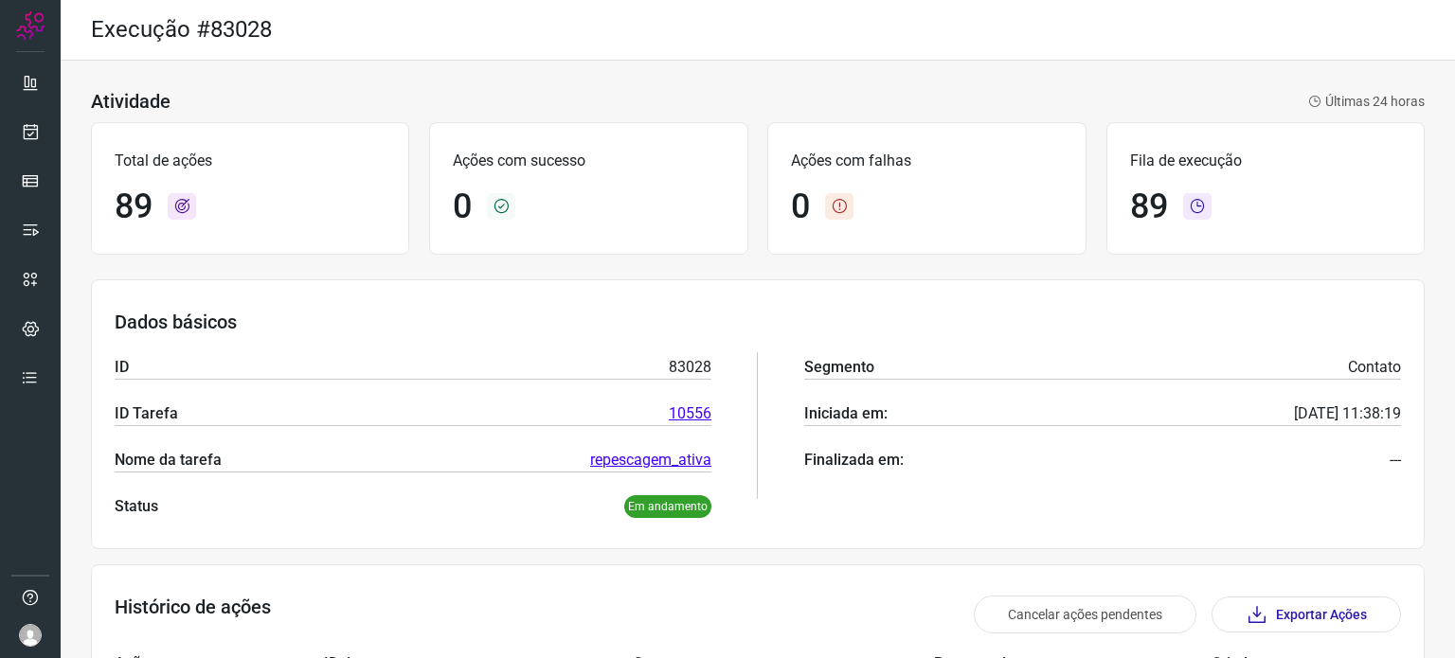
click at [673, 294] on div "Dados básicos ID 83028 ID Tarefa 10556 Nome da tarefa repescagem_ativa Status E…" at bounding box center [758, 414] width 1334 height 270
